Goal: Transaction & Acquisition: Purchase product/service

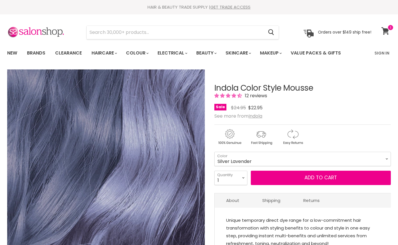
select select "Silver Lavender"
click at [385, 30] on icon at bounding box center [385, 30] width 8 height 7
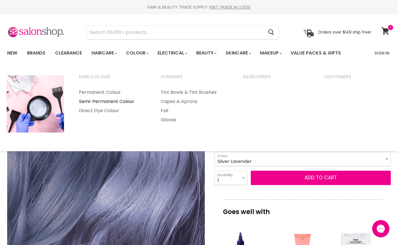
click at [128, 101] on link "Semi-Permanent Colour" at bounding box center [112, 101] width 81 height 9
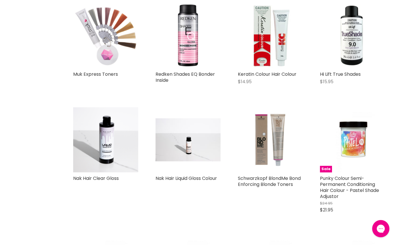
scroll to position [588, 0]
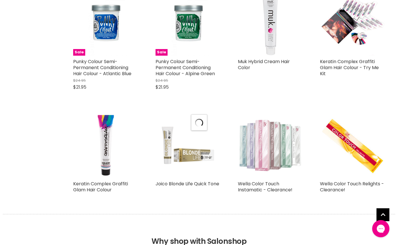
scroll to position [1327, 0]
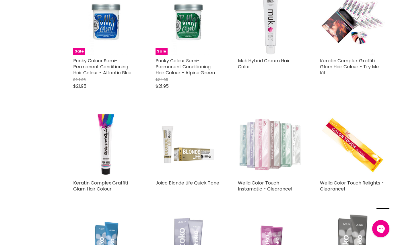
click at [261, 145] on img "Main content" at bounding box center [270, 144] width 65 height 65
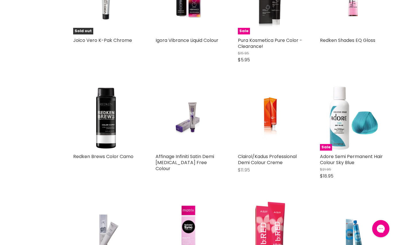
scroll to position [2022, 0]
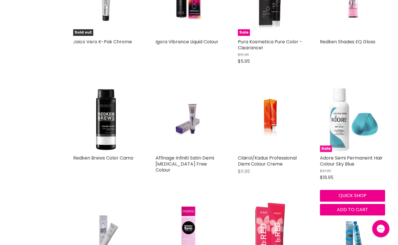
click at [334, 131] on img "Main content" at bounding box center [352, 119] width 65 height 65
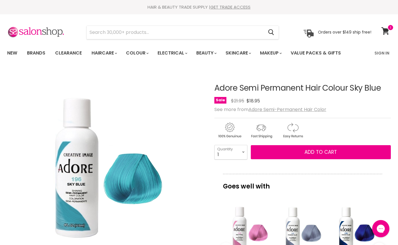
click at [294, 224] on div "Main content" at bounding box center [302, 229] width 47 height 47
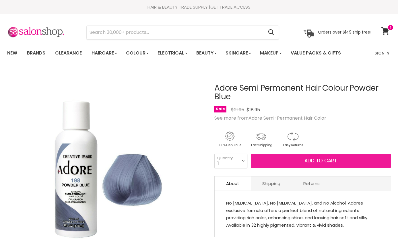
click at [295, 162] on button "Add to cart" at bounding box center [321, 161] width 140 height 14
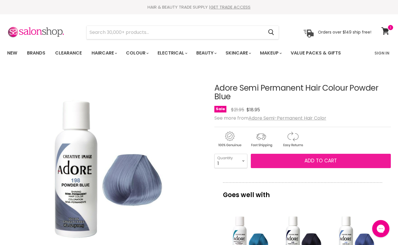
click at [301, 162] on button "Add to cart" at bounding box center [321, 161] width 140 height 14
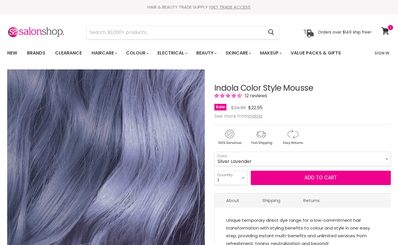
select select "Silver Lavender"
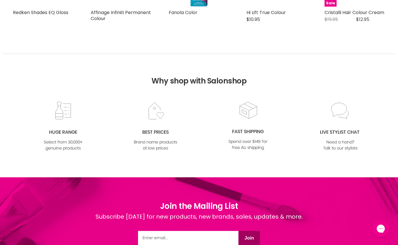
scroll to position [976, 0]
